Goal: Task Accomplishment & Management: Complete application form

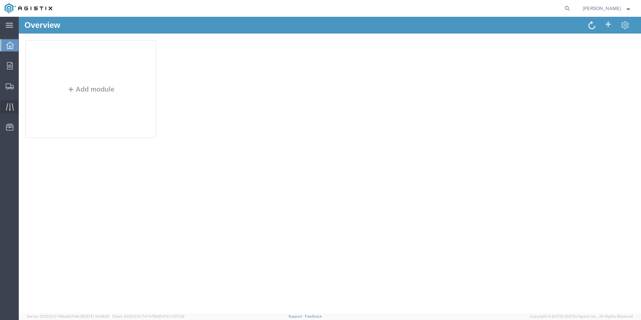
click at [7, 105] on icon at bounding box center [10, 107] width 8 height 8
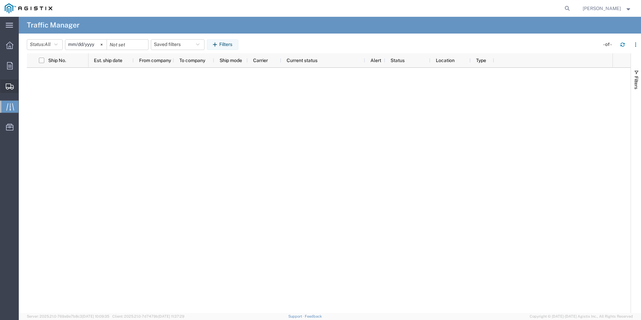
click at [0, 0] on span "Create Shipment" at bounding box center [0, 0] width 0 height 0
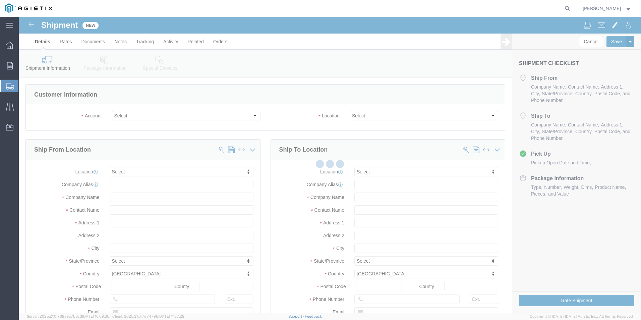
select select
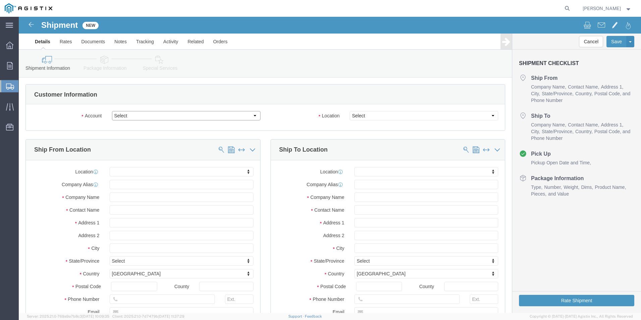
click select "Select Anixter Inc PG&E"
select select "9596"
click select "Select Anixter Inc PG&E"
select select "PURCHORD"
select select
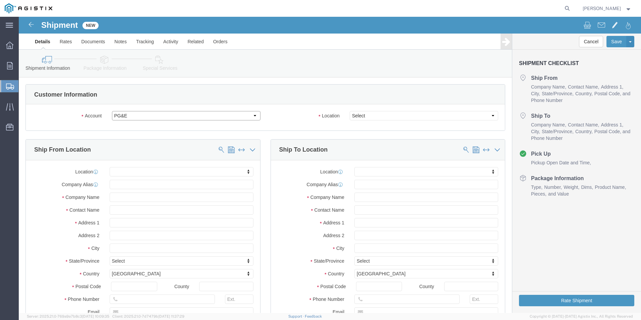
select select
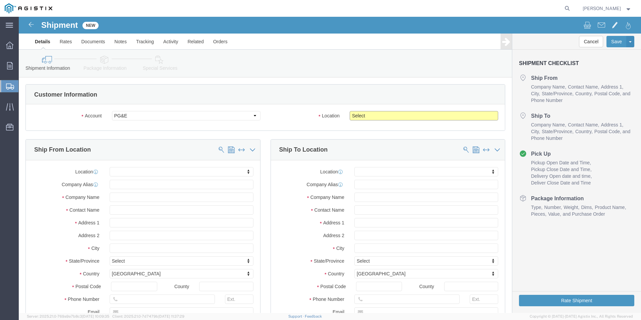
click select "Select All Others [GEOGRAPHIC_DATA] [GEOGRAPHIC_DATA] [GEOGRAPHIC_DATA] [GEOGRA…"
select select "19996"
click select "Select All Others [GEOGRAPHIC_DATA] [GEOGRAPHIC_DATA] [GEOGRAPHIC_DATA] [GEOGRA…"
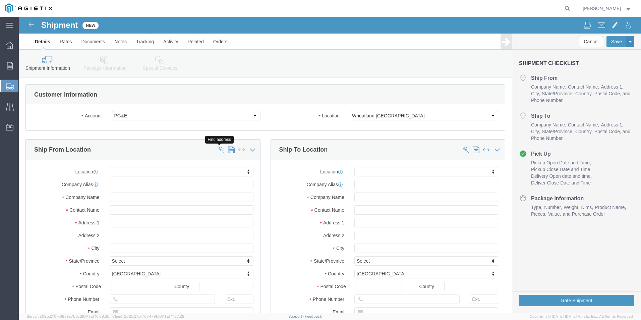
click span
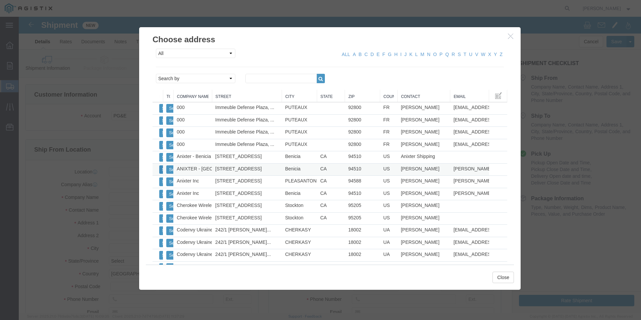
click button "Select"
select select
type input "ANIXTER - [GEOGRAPHIC_DATA]"
type input "[STREET_ADDRESS]"
type input "Benicia"
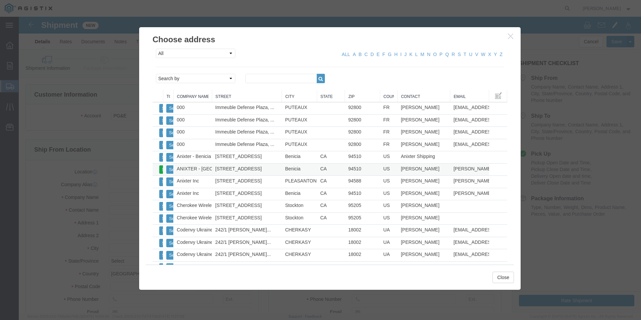
type input "94510"
type input "[PHONE_NUMBER]"
type input "[PERSON_NAME][EMAIL_ADDRESS][PERSON_NAME][DOMAIN_NAME]"
checkbox input "true"
type input "[PERSON_NAME]"
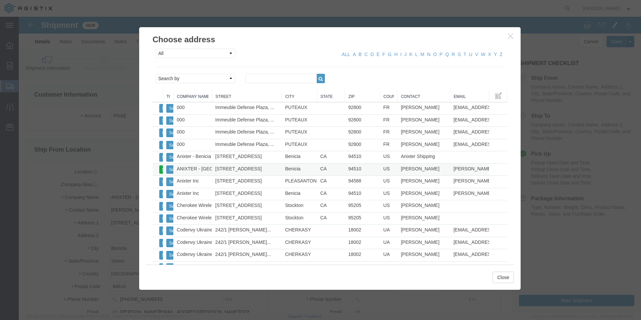
select select "CA"
click button "Close"
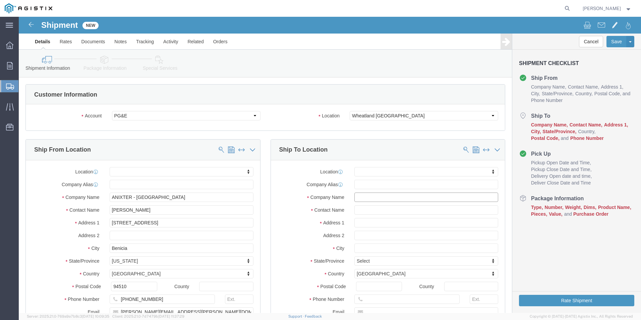
click input "text"
type input "wheatland"
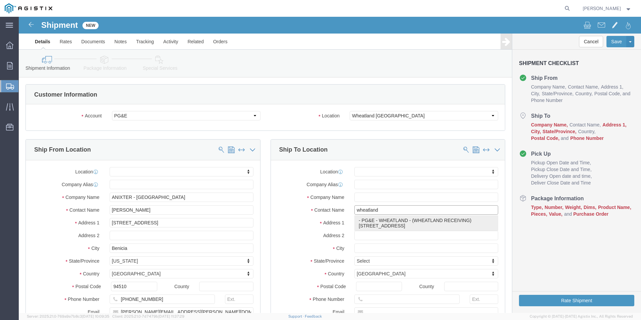
click p "- PG&E - [GEOGRAPHIC_DATA] - (WHEATLAND RECEIVING) [STREET_ADDRESS]"
select select
type input "PG&E - [GEOGRAPHIC_DATA]"
type input "[STREET_ADDRESS]"
type input "[GEOGRAPHIC_DATA]"
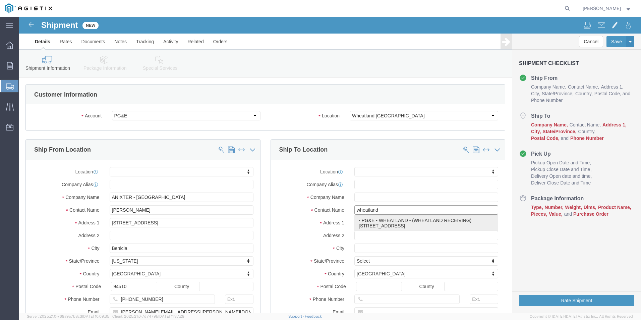
type input "95692"
type input "[PHONE_NUMBER]"
type input "WHEATLAND RECEIVING"
select select "CA"
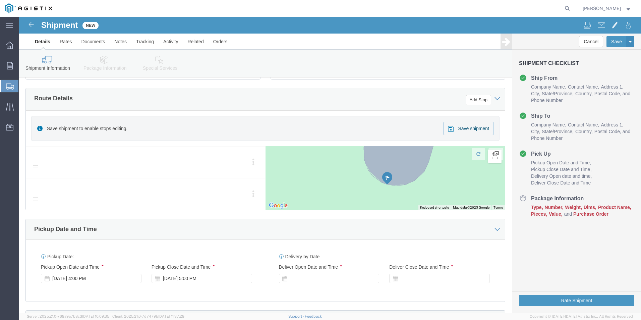
scroll to position [335, 0]
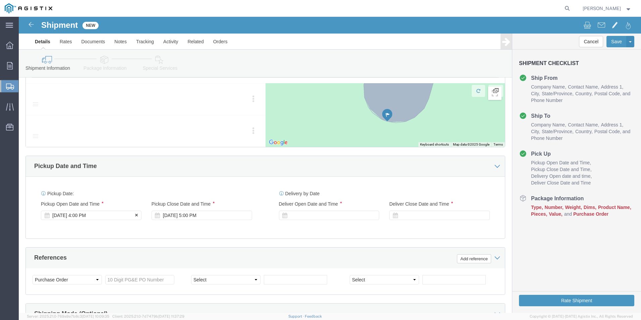
type input "WHEATLAND RECEIVING"
click div "[DATE] 4:00 PM"
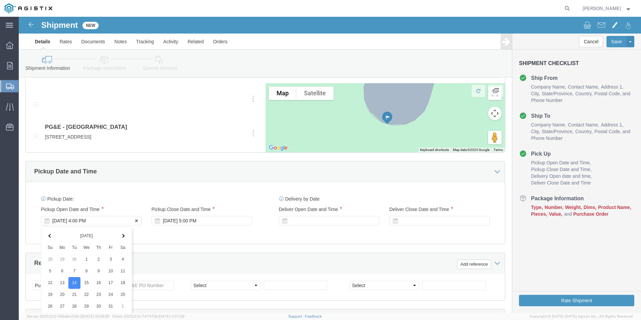
scroll to position [471, 0]
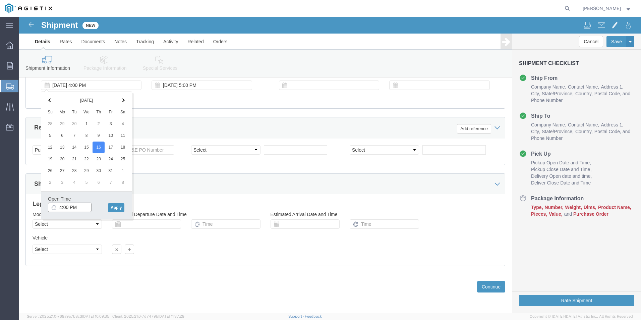
click input "4:00 PM"
type input "7:00 AM"
click button "Apply"
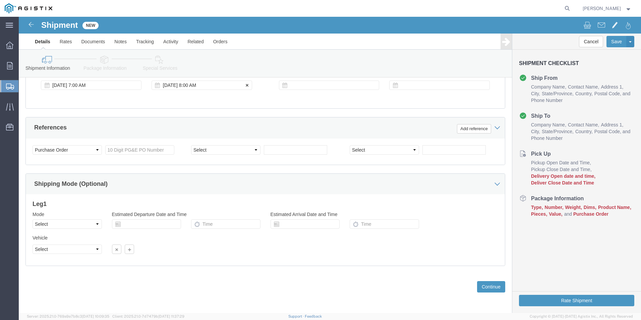
click div "[DATE] 8:00 AM"
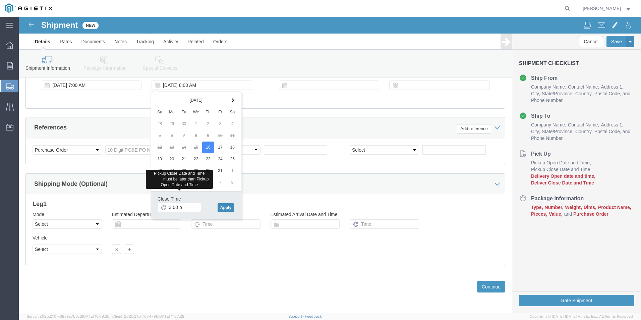
type input "3:00 PM"
click button "Apply"
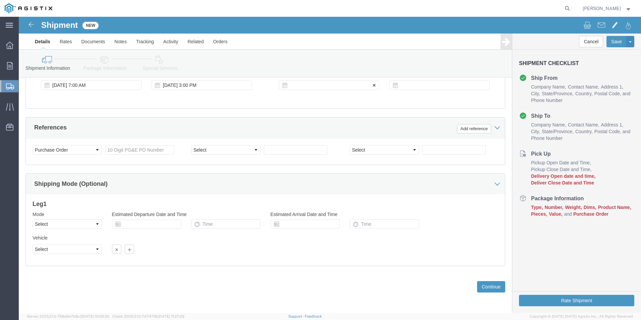
click div
click input "4:00 PM"
type input "6:00 AM"
click button "Apply"
click div
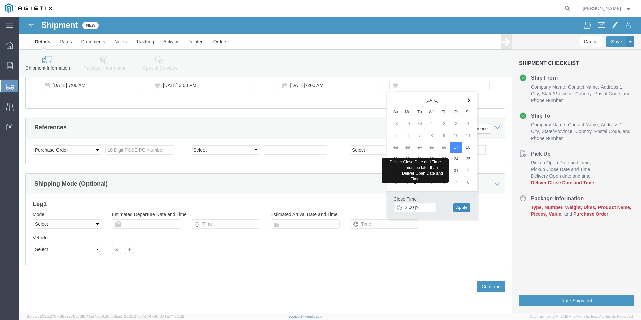
type input "2:00 PM"
click button "Apply"
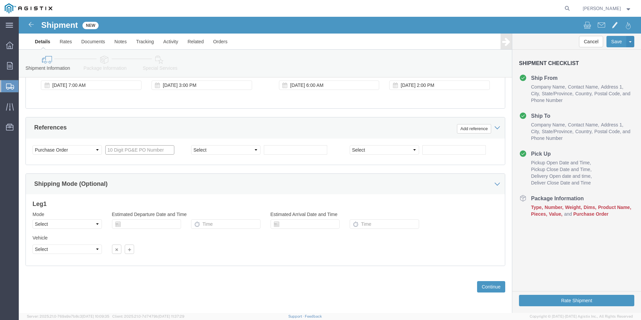
click input "text"
type input "3501379895"
select select "PURCHORD"
click div "Shipping Mode (Optional) Leg 1 Mode Select Air Less than Truckload Multi-Leg Oc…"
click input "text"
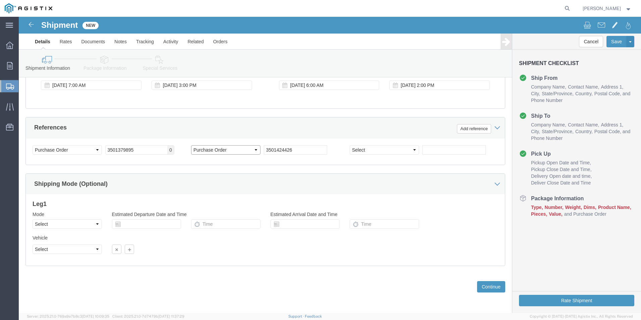
click select "Select Account Type Activity ID Airline Appointment Number ASN Batch Request # …"
drag, startPoint x: 266, startPoint y: 134, endPoint x: 272, endPoint y: 136, distance: 6.0
click input "3501424426"
type input "3501424276"
click button "Continue"
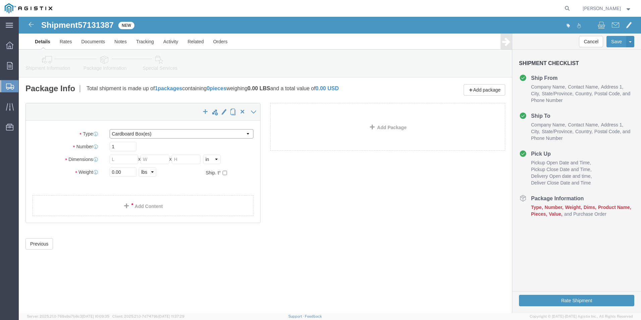
click select "Select Bulk Bundle(s) Cardboard Box(es) Carton(s) Crate(s) Drum(s) (Fiberboard)…"
select select "PONS"
click select "Select Bulk Bundle(s) Cardboard Box(es) Carton(s) Crate(s) Drum(s) (Fiberboard)…"
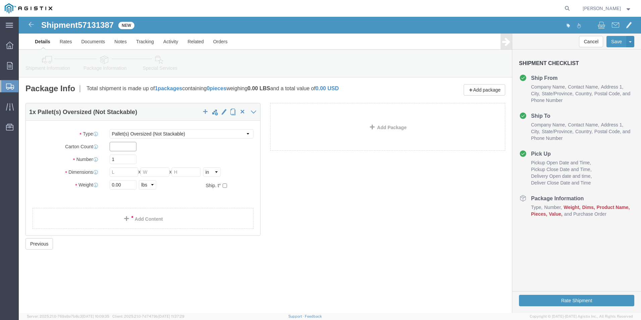
click input "text"
type input "1"
type input "4"
type input "72"
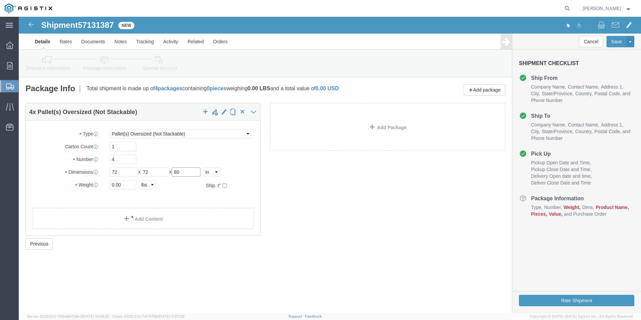
type input "80"
type input "24000"
click div "4 x Pallet(s) Oversized (Not Stackable) Package Type Select Bulk Bundle(s) Card…"
click link "Add Content"
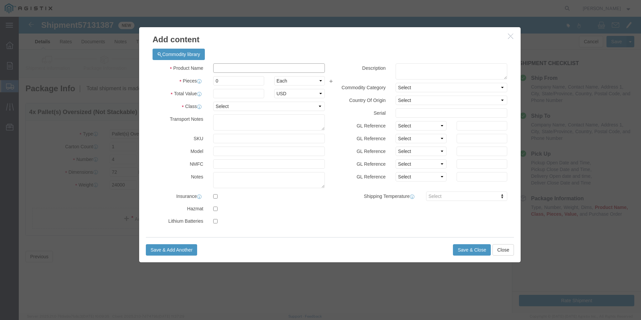
click input "text"
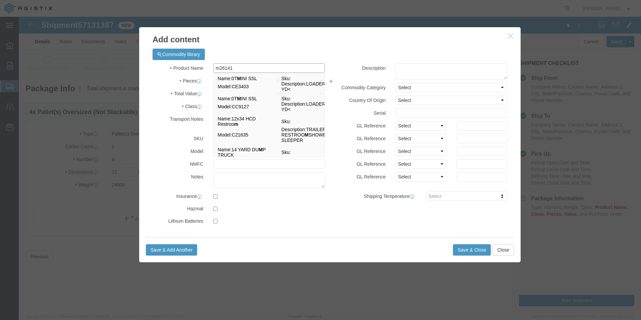
type input "m261412"
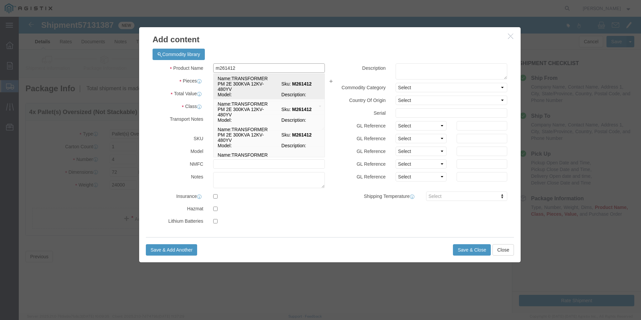
click td "Name: TRANSFORMER PM 2E 300KVA 12KV-480YV"
select select
select select "USD"
type input "TRANSFORMER PM 2E 300KVA 12KV-480YV"
type input "M261412"
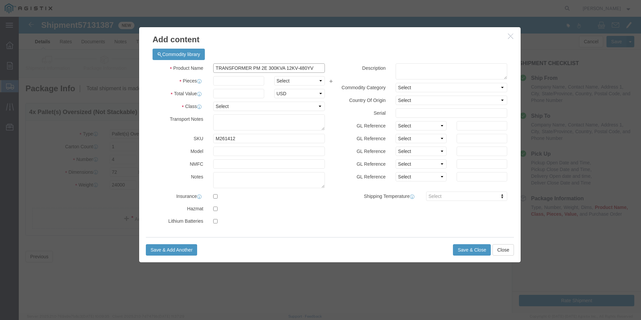
type input "TRANSFORMER PM 2E 300KVA 12KV-480YV"
click input "text"
type input "4"
select select "EA"
type input "95000"
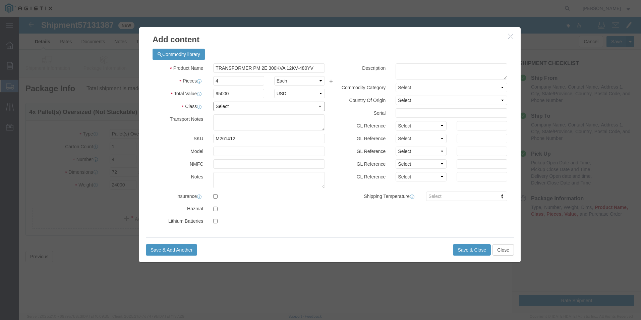
select select "70"
type textarea "MUST BE A FLATBED"
click textarea
type textarea "M261412"
click button "Save & Close"
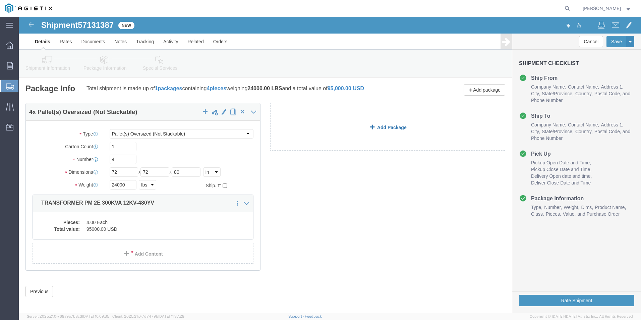
click link "Add Package"
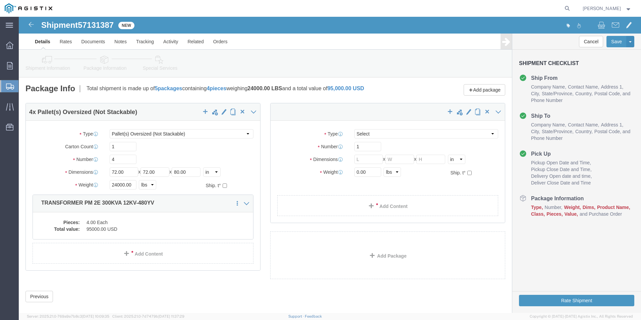
select select "PONS"
click select "Select Bulk Bundle(s) Cardboard Box(es) Carton(s) Crate(s) Drum(s) (Fiberboard)…"
select select "POST"
click select "Select Bulk Bundle(s) Cardboard Box(es) Carton(s) Crate(s) Drum(s) (Fiberboard)…"
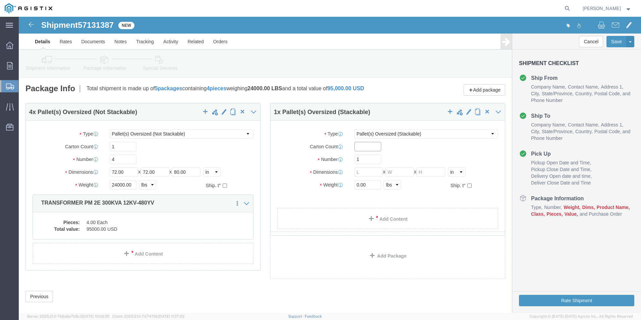
click input "text"
type input "1"
type input "2"
type input "104"
type input "50"
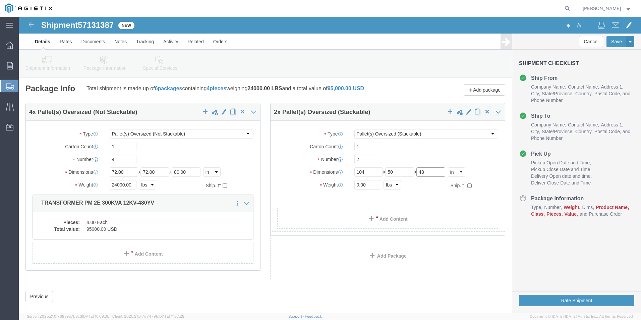
type input "48"
click input "50"
type input "51"
drag, startPoint x: 336, startPoint y: 168, endPoint x: 332, endPoint y: 168, distance: 4.4
click div "0.00 Select kgs lbs"
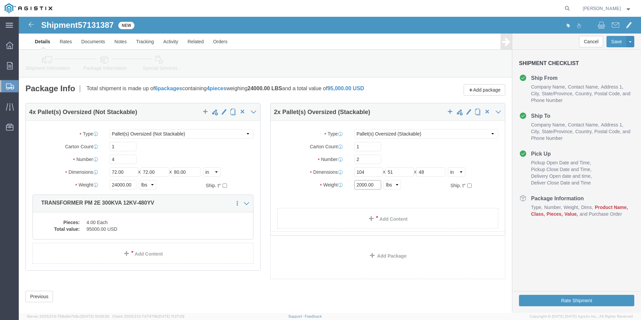
type input "2000.00"
click link "Add Content"
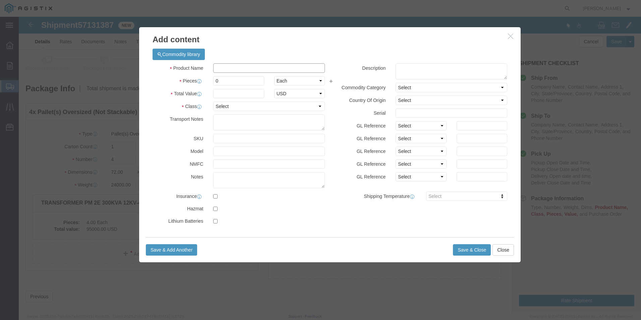
click input "text"
type input "M602682"
click td "Name: CAPACITOR FULL ASSY 300 KVAR 12KV"
select select
select select "USD"
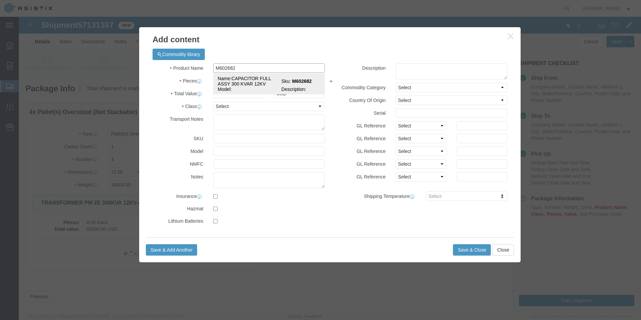
type input "CAPACITOR FULL ASSY 300 KVAR 12KV"
type input "M602682"
type input "CAPACITOR FULL ASSY 300 KVAR 12KV"
click input "text"
type input "2"
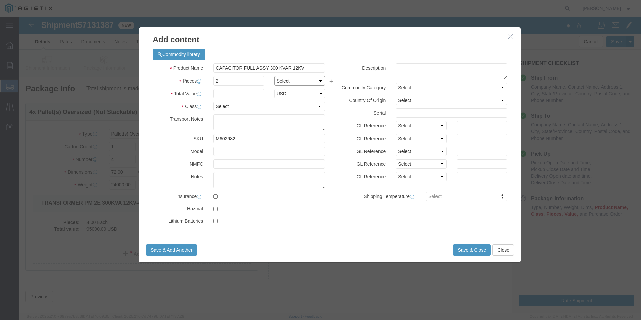
select select "EA"
type input "45000"
select select "70"
click textarea
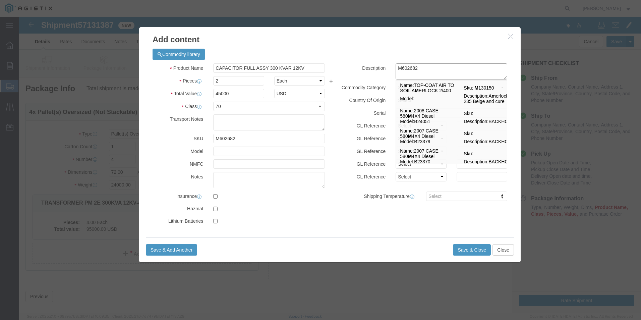
type textarea "M602682"
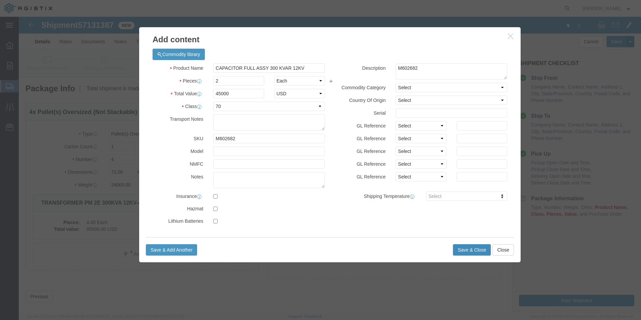
click button "Save & Close"
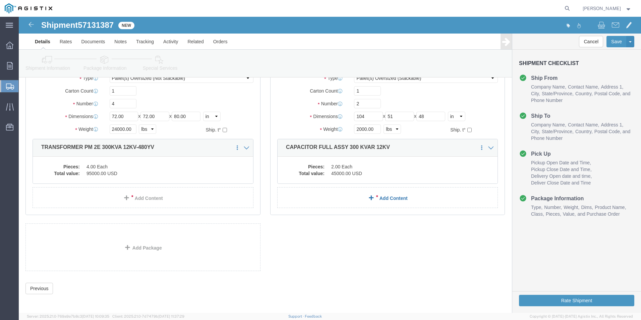
scroll to position [62, 0]
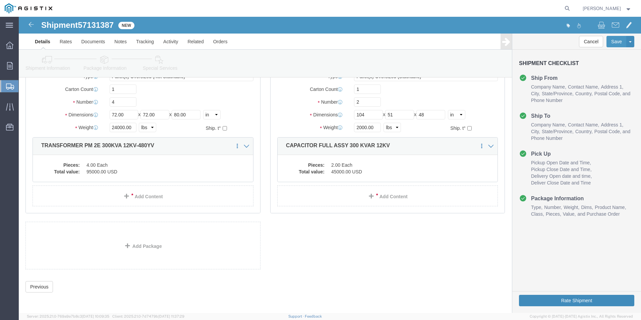
click button "Rate Shipment"
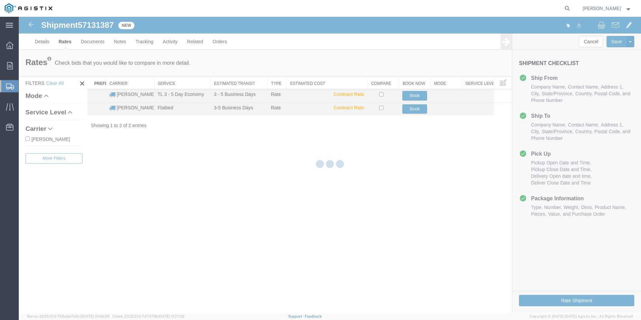
scroll to position [0, 0]
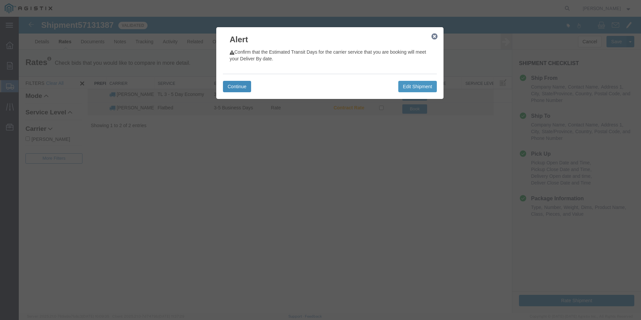
click at [237, 86] on button "Continue" at bounding box center [237, 86] width 28 height 11
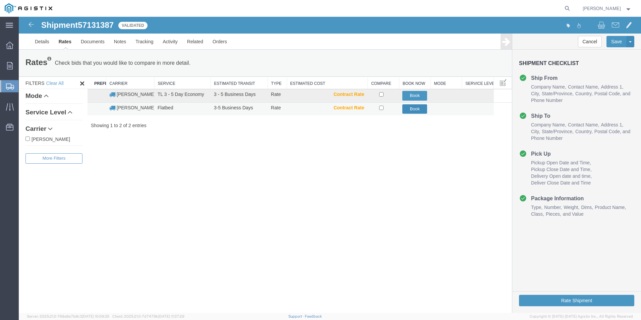
click at [414, 109] on button "Book" at bounding box center [414, 109] width 25 height 10
